Goal: Task Accomplishment & Management: Use online tool/utility

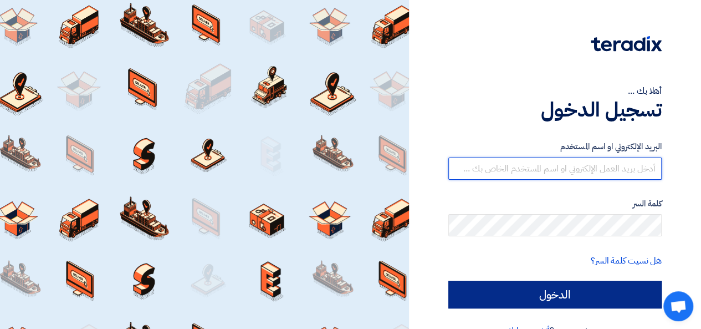
type input "[PERSON_NAME][EMAIL_ADDRESS][DOMAIN_NAME]"
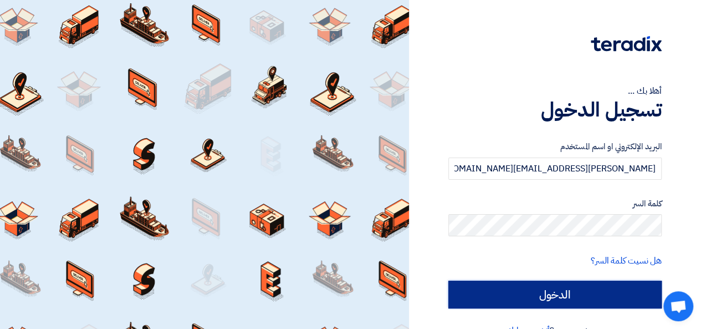
click at [567, 295] on input "الدخول" at bounding box center [554, 294] width 213 height 28
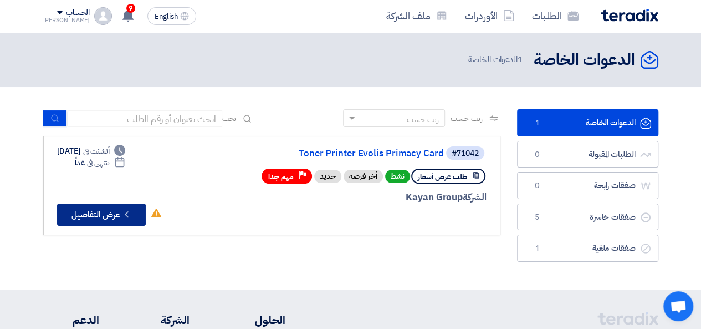
click at [107, 219] on button "Check details عرض التفاصيل" at bounding box center [101, 214] width 89 height 22
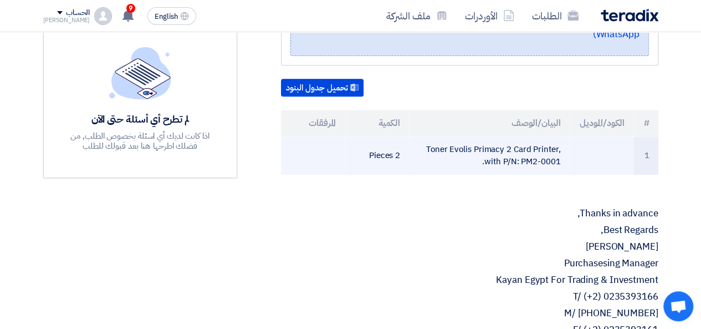
scroll to position [222, 0]
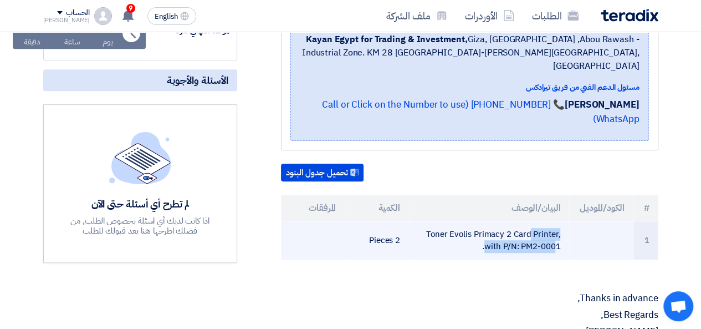
drag, startPoint x: 562, startPoint y: 218, endPoint x: 467, endPoint y: 201, distance: 96.2
click at [467, 221] on td "Toner Evolis Primacy 2 Card Printer, with P/N: PM2-0001." at bounding box center [489, 240] width 160 height 38
click at [446, 221] on td "Toner Evolis Primacy 2 Card Printer, with P/N: PM2-0001." at bounding box center [489, 240] width 160 height 38
drag, startPoint x: 430, startPoint y: 203, endPoint x: 553, endPoint y: 225, distance: 125.0
click at [553, 225] on td "Toner Evolis Primacy 2 Card Printer, with P/N: PM2-0001." at bounding box center [489, 240] width 160 height 38
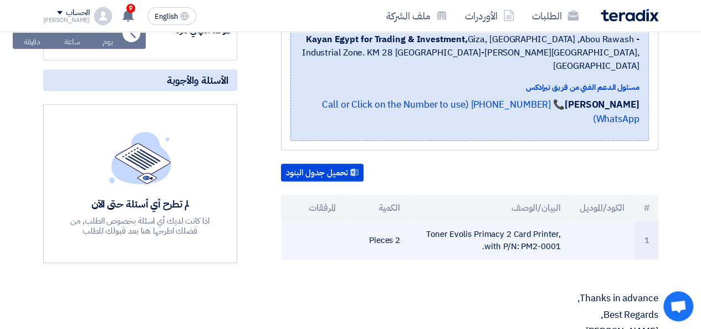
click at [554, 221] on td "Toner Evolis Primacy 2 Card Printer, with P/N: PM2-0001." at bounding box center [489, 240] width 160 height 38
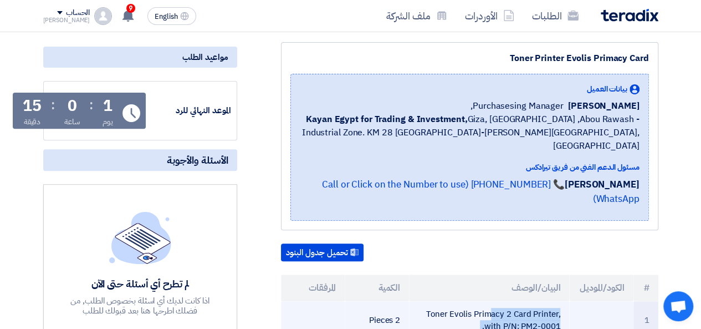
scroll to position [332, 0]
